Goal: Task Accomplishment & Management: Manage account settings

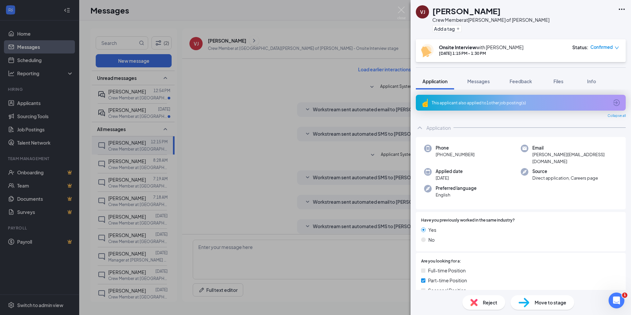
scroll to position [31, 0]
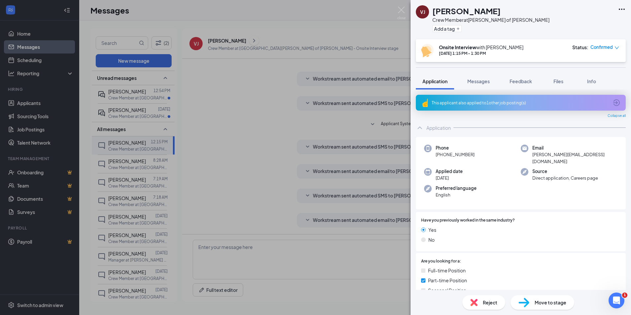
click at [291, 27] on div "[PERSON_NAME] Crew Member at [PERSON_NAME] of [PERSON_NAME] Add a tag Onsite In…" at bounding box center [315, 157] width 631 height 315
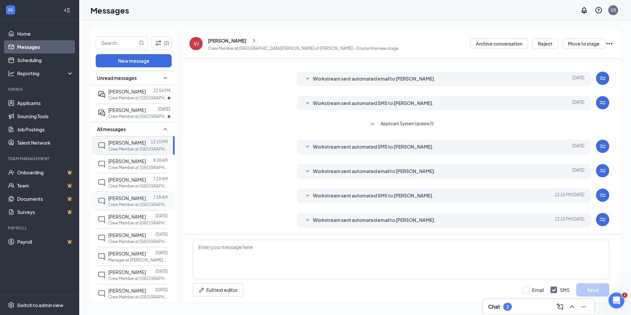
click at [126, 193] on div "[PERSON_NAME] 7:18 AM Crew Member at [GEOGRAPHIC_DATA][PERSON_NAME] of [PERSON_…" at bounding box center [132, 200] width 69 height 18
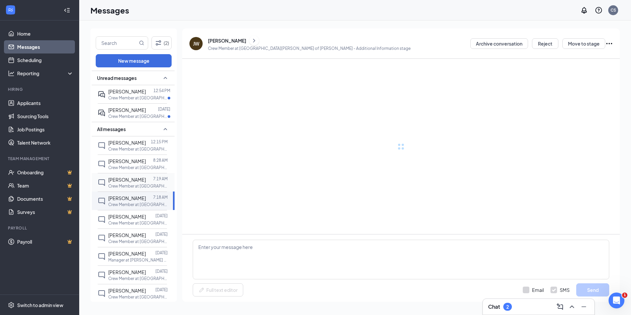
click at [129, 184] on p "Crew Member at [GEOGRAPHIC_DATA][PERSON_NAME] of [PERSON_NAME]" at bounding box center [137, 186] width 59 height 6
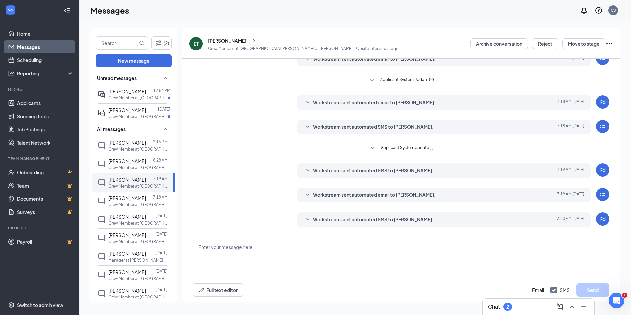
scroll to position [55, 0]
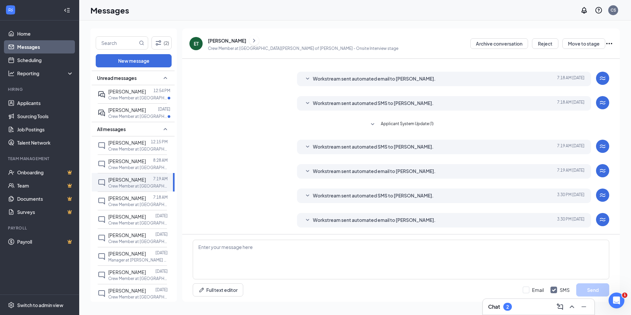
click at [251, 43] on icon "ChevronRight" at bounding box center [254, 41] width 7 height 8
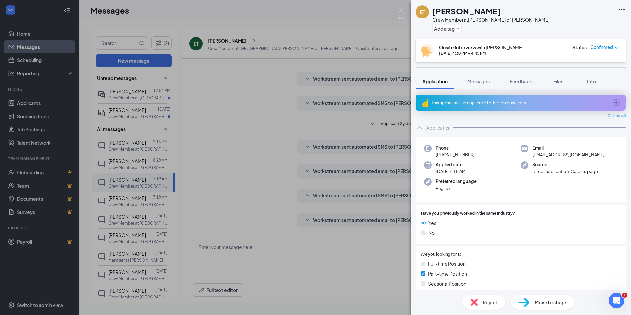
click at [353, 19] on div "ET [PERSON_NAME] Crew Member at [PERSON_NAME] of [PERSON_NAME] Add a tag Onsite…" at bounding box center [315, 157] width 631 height 315
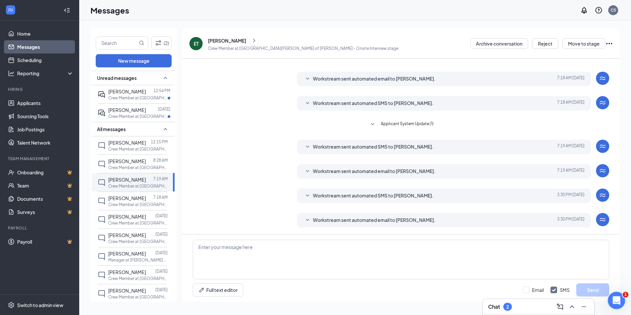
click at [612, 299] on icon "Open Intercom Messenger" at bounding box center [615, 299] width 11 height 11
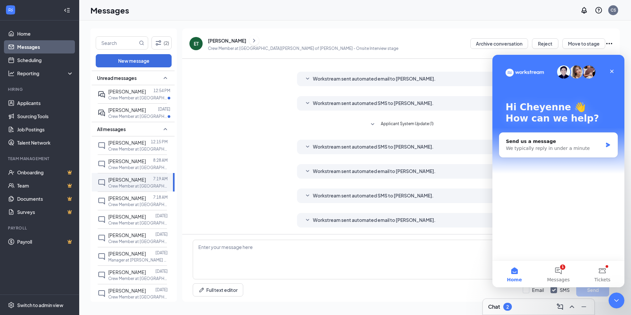
click at [507, 313] on div "Chat 2" at bounding box center [539, 307] width 112 height 16
click at [609, 68] on div "Close" at bounding box center [612, 71] width 12 height 12
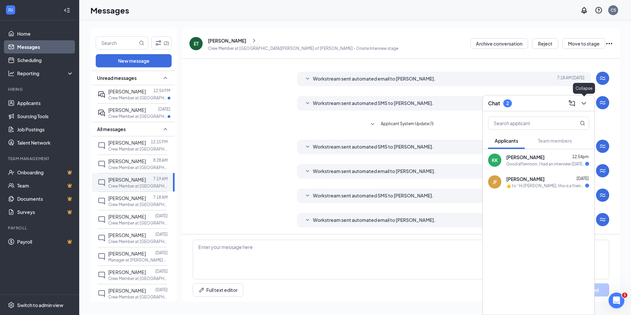
click at [586, 104] on icon "ChevronDown" at bounding box center [584, 103] width 8 height 8
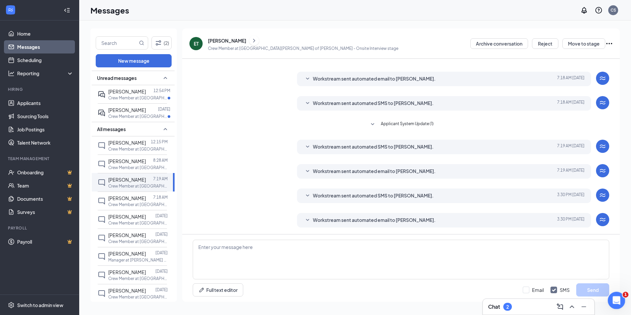
click at [615, 301] on icon "Open Intercom Messenger" at bounding box center [615, 299] width 11 height 11
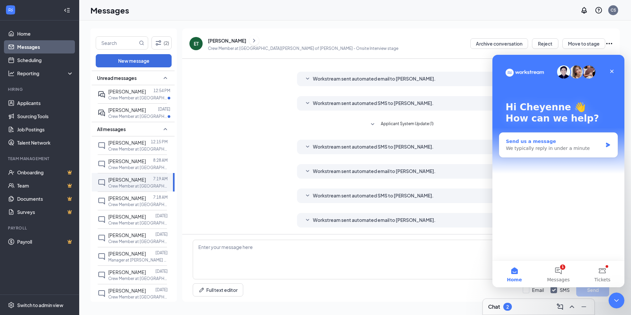
click at [542, 145] on div "We typically reply in under a minute" at bounding box center [554, 148] width 97 height 7
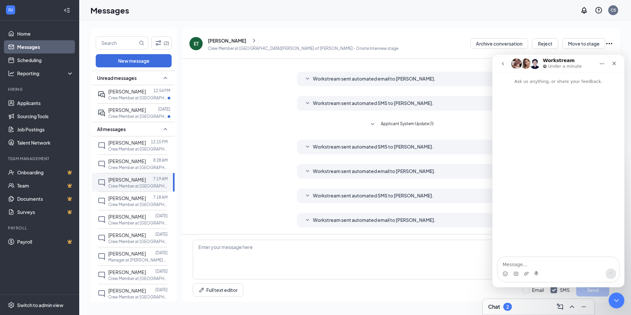
click at [536, 262] on textarea "Message…" at bounding box center [558, 262] width 121 height 11
click at [569, 267] on textarea "Hey, I was hoping to change my settings for applicants that can only work day t…" at bounding box center [558, 259] width 121 height 18
click at [550, 266] on textarea "Hey, I was hoping to change my settings for applicants that can only work day t…" at bounding box center [558, 259] width 121 height 18
click at [583, 265] on textarea "Hey, I was hoping to change my settings for applicants that can only work dayti…" at bounding box center [558, 259] width 121 height 18
type textarea "Hey, I was hoping to change my settings for applicants that can only work dayti…"
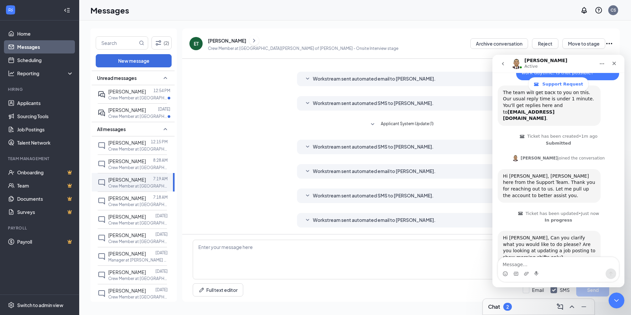
scroll to position [67, 0]
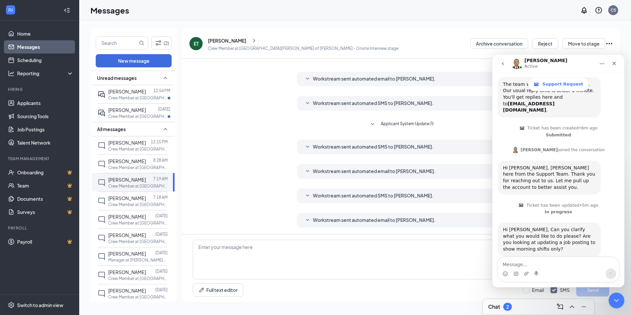
click at [626, 311] on div "(2) New message Unread messages [PERSON_NAME] 12:54 PM Crew Member at [GEOGRAPH…" at bounding box center [355, 167] width 552 height 294
drag, startPoint x: 541, startPoint y: 264, endPoint x: 550, endPoint y: 262, distance: 10.1
click at [542, 264] on textarea "Message…" at bounding box center [558, 262] width 121 height 11
type textarea "Yes sir."
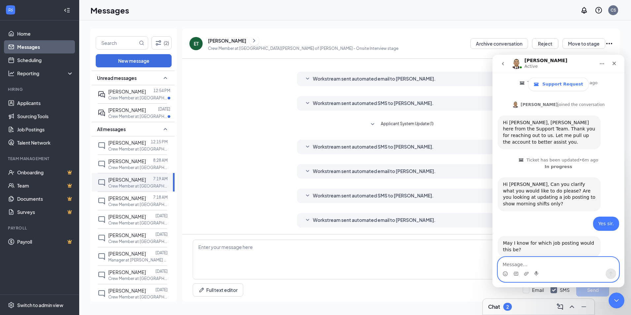
scroll to position [113, 0]
click at [510, 265] on textarea "Message…" at bounding box center [558, 262] width 121 height 11
click at [582, 270] on div "Intercom messenger" at bounding box center [558, 273] width 121 height 11
click at [574, 265] on textarea "Crew members" at bounding box center [558, 262] width 121 height 11
type textarea "Crew members."
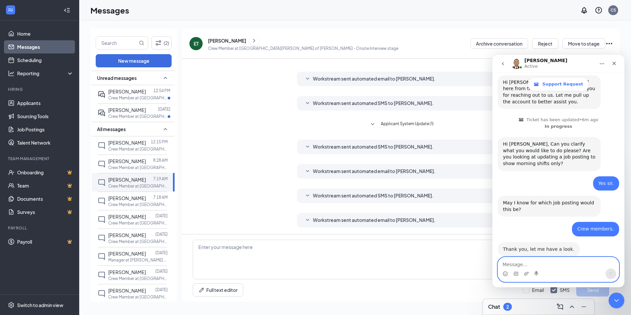
scroll to position [152, 0]
click at [570, 263] on textarea "Message…" at bounding box center [558, 262] width 121 height 11
type textarea "Okay, thank you."
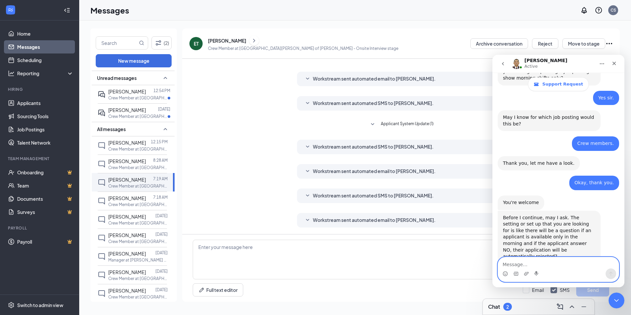
scroll to position [239, 0]
click at [536, 259] on textarea "Message…" at bounding box center [558, 262] width 121 height 11
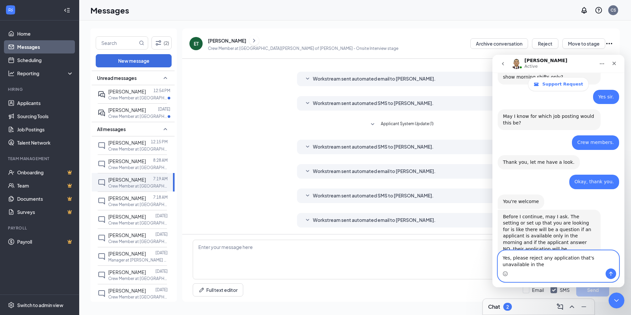
scroll to position [245, 0]
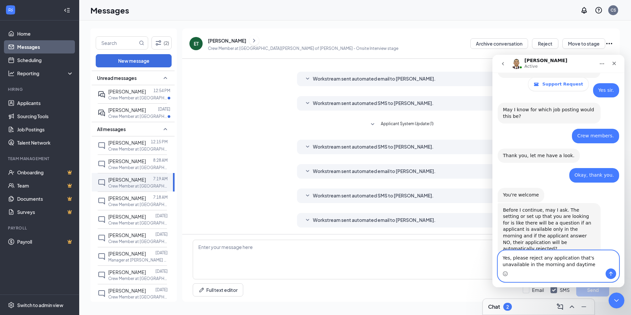
type textarea "Yes, please reject any application that's unavailable in the morning and daytim…"
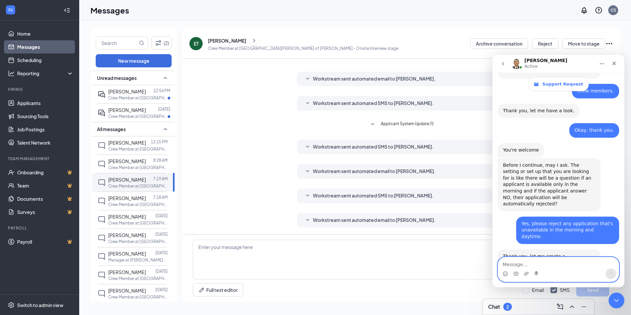
scroll to position [291, 0]
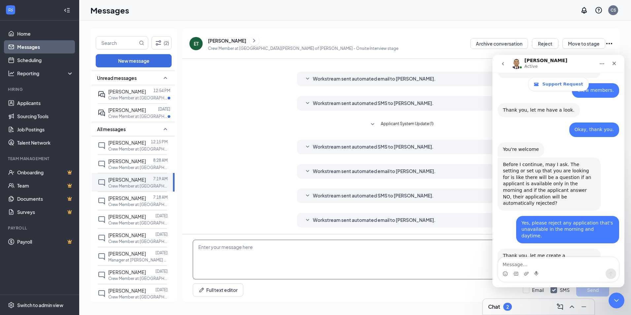
drag, startPoint x: 43, startPoint y: 205, endPoint x: 384, endPoint y: 264, distance: 346.1
click at [384, 264] on textarea at bounding box center [401, 260] width 416 height 40
click at [523, 264] on textarea "Message…" at bounding box center [558, 262] width 121 height 11
type textarea "Okay, thank you."
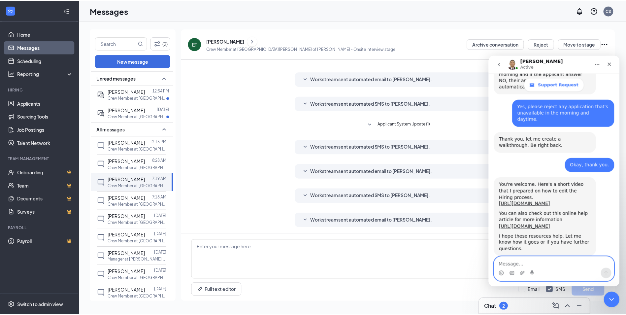
scroll to position [408, 0]
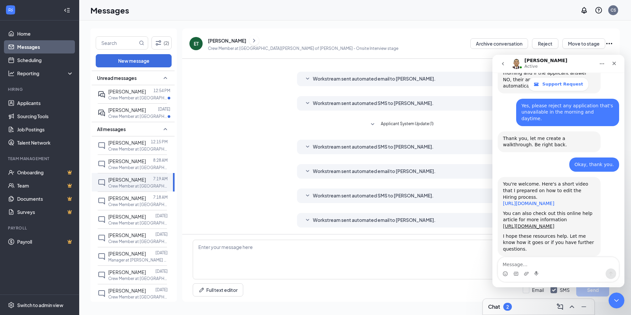
click at [532, 201] on link "[URL][DOMAIN_NAME]" at bounding box center [528, 203] width 51 height 5
click at [44, 307] on div "Switch to admin view" at bounding box center [40, 305] width 46 height 7
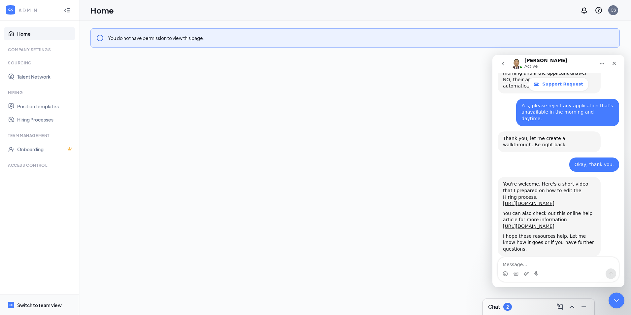
click at [29, 308] on span "Switch to team view" at bounding box center [45, 305] width 56 height 20
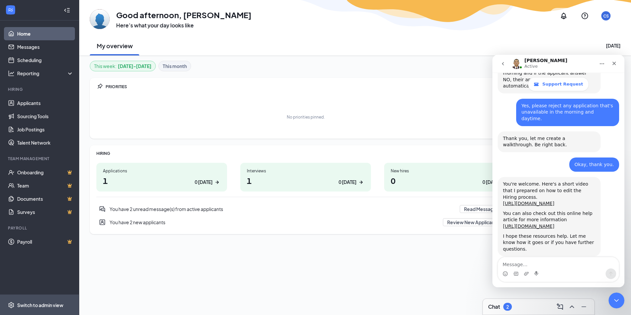
click at [36, 304] on div "Switch to admin view" at bounding box center [40, 305] width 46 height 7
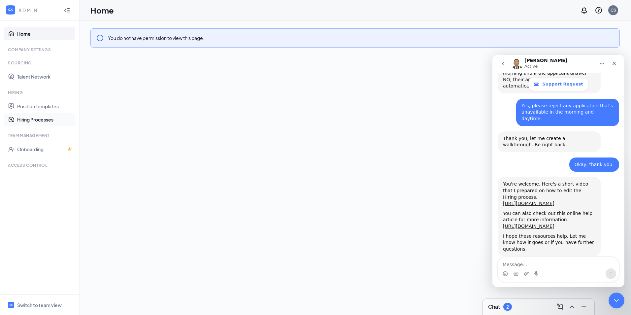
click at [47, 119] on link "Hiring Processes" at bounding box center [45, 119] width 56 height 13
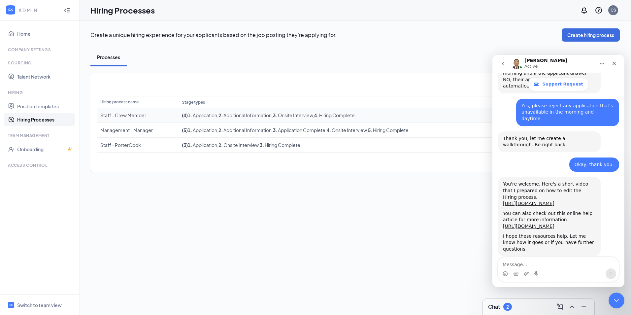
click at [134, 116] on div "Staff - Crew Member" at bounding box center [137, 115] width 75 height 7
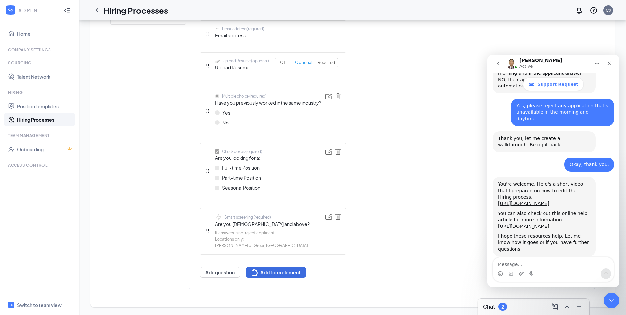
scroll to position [296, 0]
click at [231, 272] on button "Add question" at bounding box center [220, 272] width 41 height 11
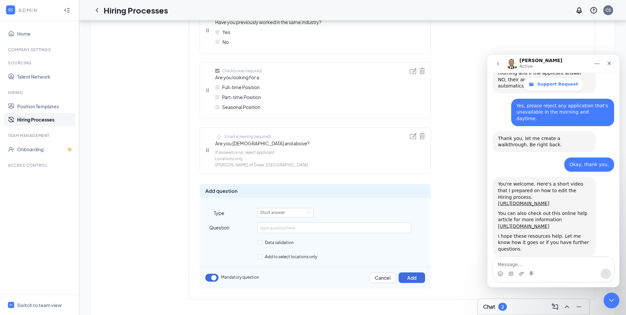
scroll to position [387, 0]
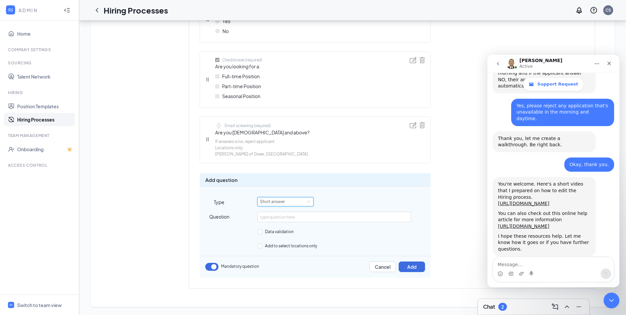
click at [302, 199] on div "Short answer" at bounding box center [285, 201] width 51 height 9
click at [302, 214] on input "text" at bounding box center [333, 217] width 153 height 11
click at [300, 219] on input "Are you available" at bounding box center [333, 217] width 153 height 11
type input "Are you available to work morning?"
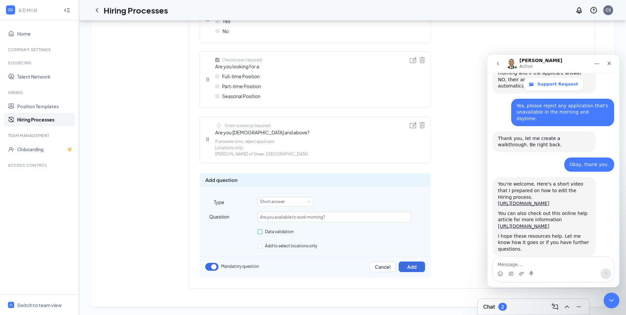
click at [277, 232] on span "Data validation" at bounding box center [279, 231] width 34 height 5
click at [262, 232] on input "Data validation" at bounding box center [260, 231] width 5 height 5
checkbox input "true"
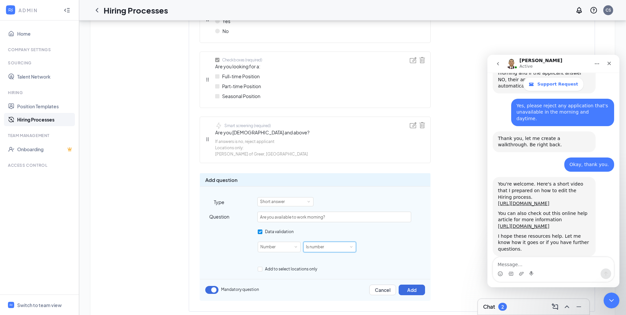
click at [325, 250] on div "Is number" at bounding box center [317, 247] width 23 height 10
click at [296, 245] on span at bounding box center [295, 246] width 3 height 3
click at [273, 270] on span "Add to select locations only" at bounding box center [290, 268] width 57 height 5
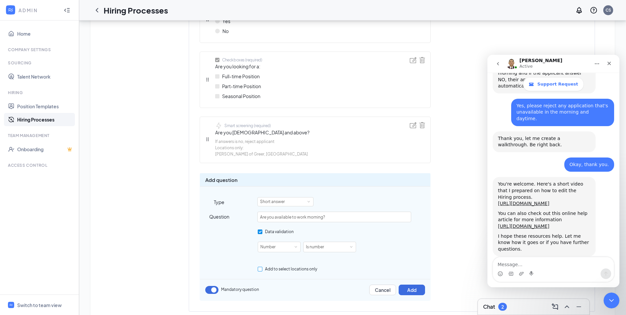
click at [262, 270] on input "Add to select locations only" at bounding box center [260, 269] width 5 height 5
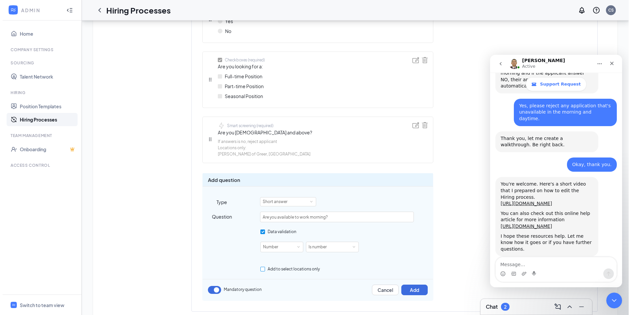
scroll to position [0, 0]
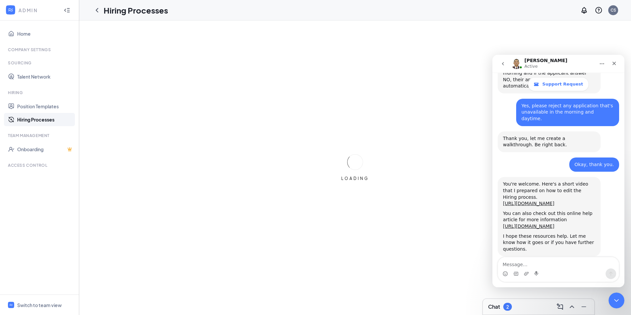
checkbox input "true"
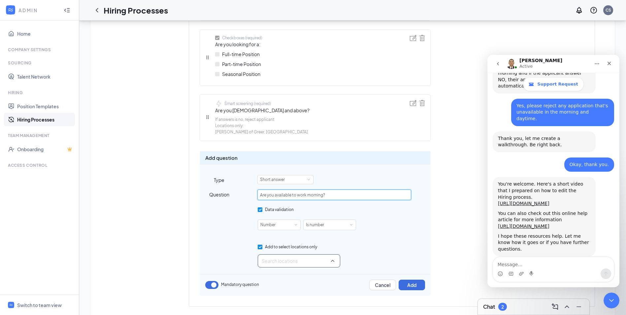
click at [314, 259] on div at bounding box center [297, 260] width 70 height 11
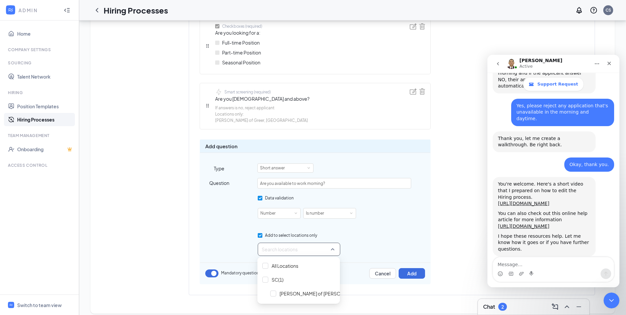
scroll to position [427, 0]
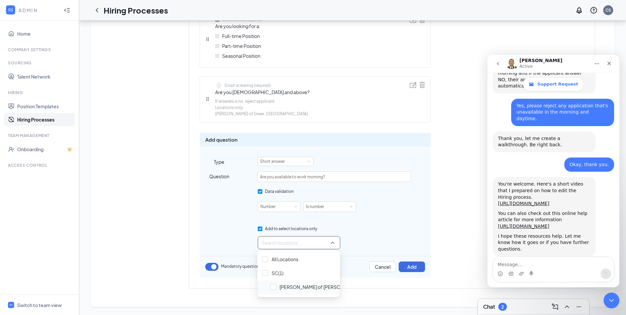
click at [305, 288] on span "[PERSON_NAME] of [PERSON_NAME]" at bounding box center [321, 286] width 82 height 7
click at [355, 233] on div "Add to select locations only Locations (1)" at bounding box center [334, 236] width 153 height 25
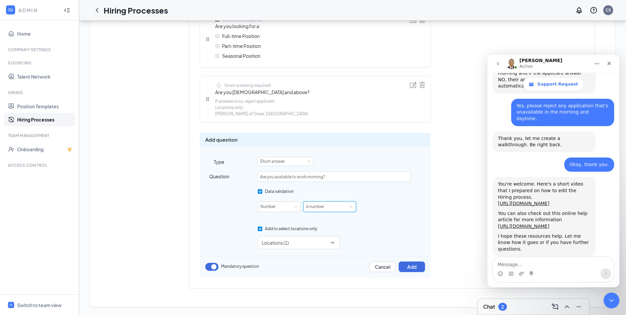
click at [332, 207] on div "Is number" at bounding box center [330, 207] width 48 height 10
click at [260, 194] on span at bounding box center [260, 191] width 5 height 5
click at [260, 194] on input "Data validation" at bounding box center [260, 191] width 5 height 5
checkbox input "false"
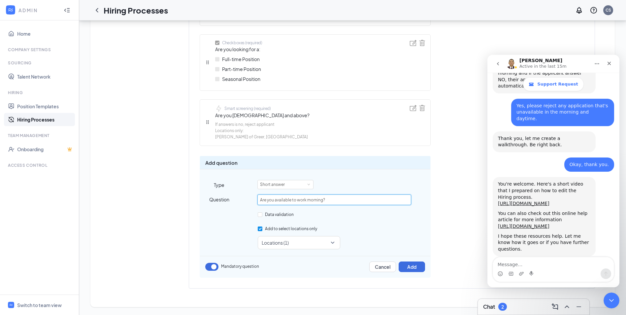
drag, startPoint x: 334, startPoint y: 199, endPoint x: 275, endPoint y: 198, distance: 59.4
click at [275, 198] on input "Are you available to work morning?" at bounding box center [333, 199] width 153 height 11
type input "Are you willing to work the day shift?"
click at [516, 223] on link "[URL][DOMAIN_NAME]" at bounding box center [523, 225] width 51 height 5
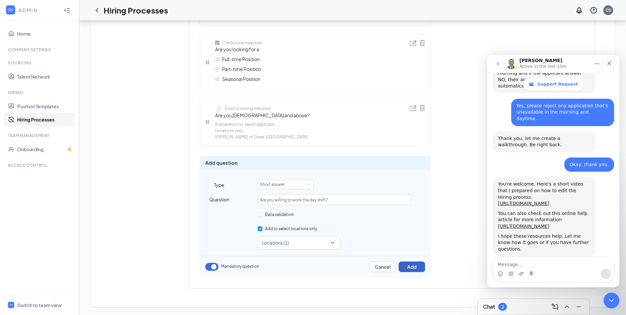
click at [410, 270] on div "Learn how to set up hiring stages and see examples here Add new stage 1 Applica…" at bounding box center [352, 31] width 485 height 514
click at [418, 265] on button "Add" at bounding box center [412, 266] width 26 height 11
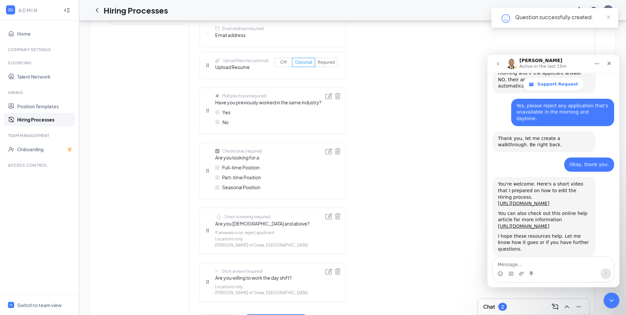
scroll to position [344, 0]
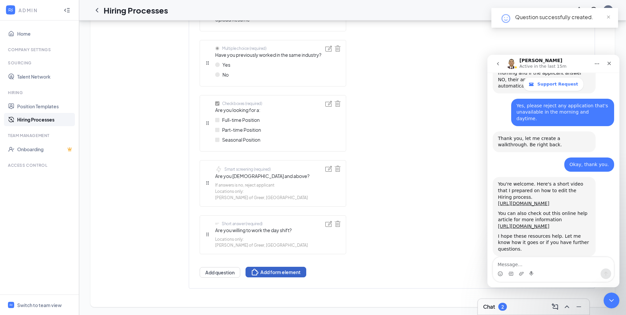
click at [292, 276] on button "Add form element" at bounding box center [276, 272] width 61 height 11
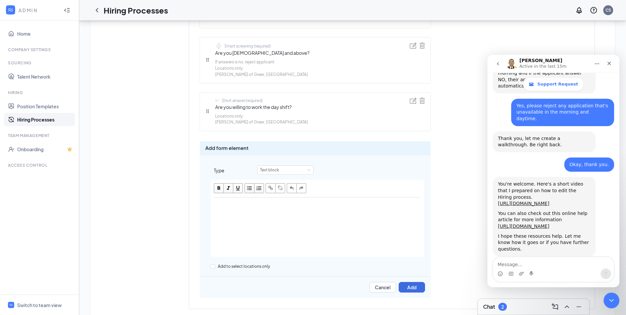
scroll to position [476, 0]
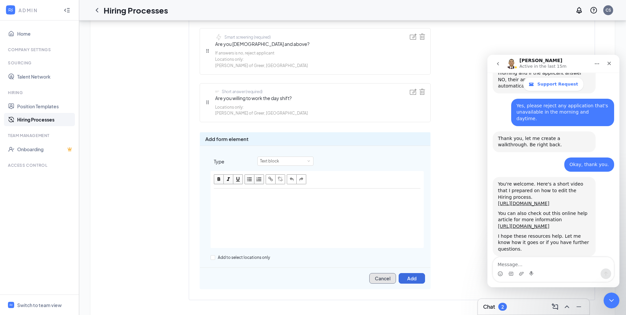
click at [382, 280] on button "Cancel" at bounding box center [382, 278] width 27 height 11
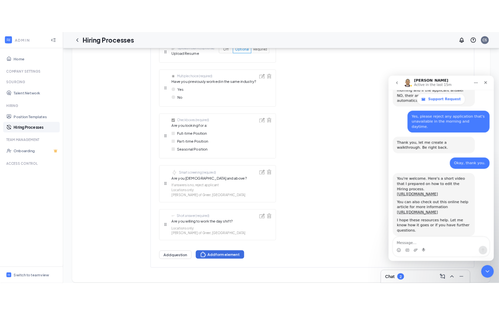
scroll to position [330, 0]
